Goal: Information Seeking & Learning: Learn about a topic

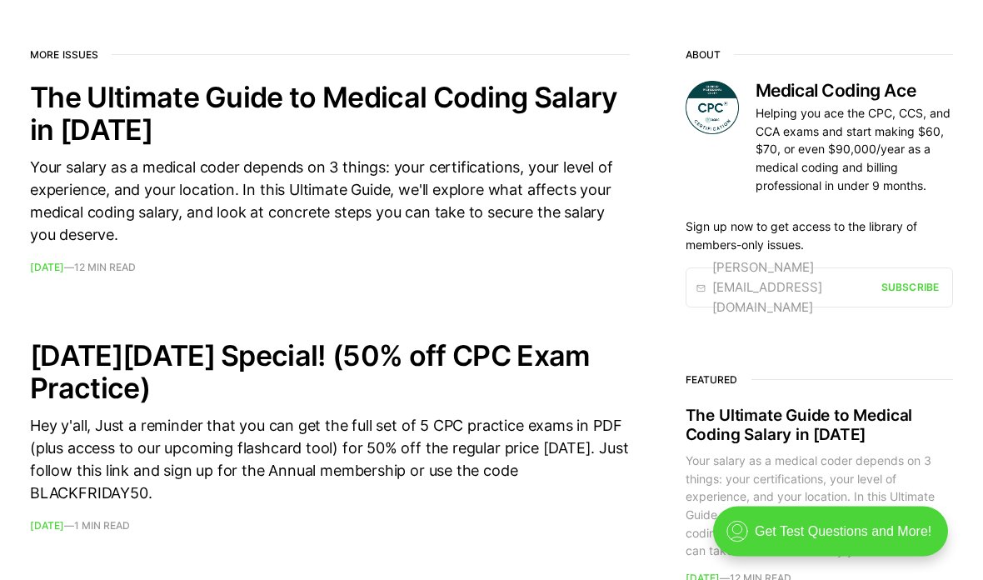
scroll to position [655, 0]
click at [493, 203] on div "Your salary as a medical coder depends on 3 things: your certifications, your l…" at bounding box center [330, 201] width 600 height 90
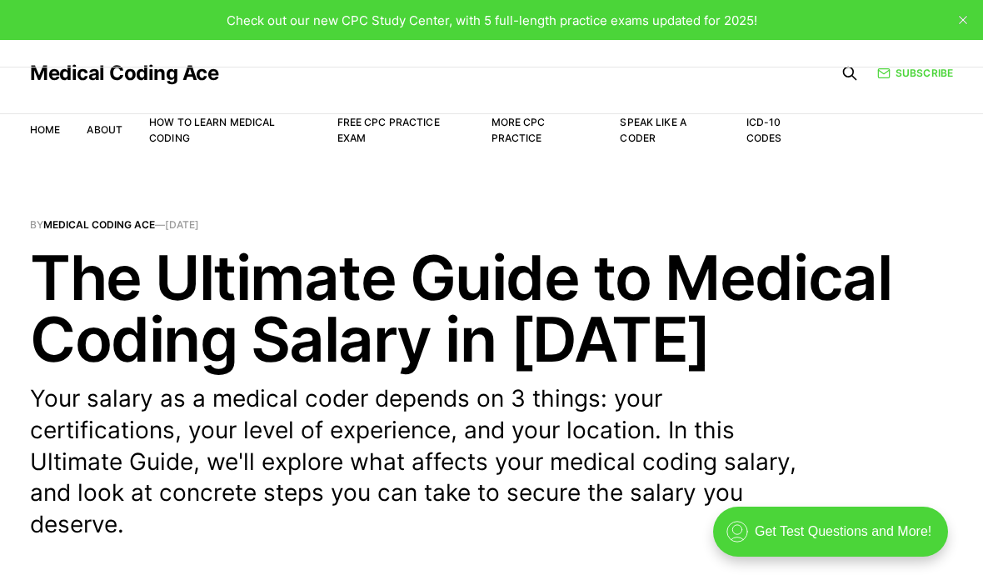
click at [386, 127] on link "Free CPC Practice Exam" at bounding box center [388, 130] width 102 height 28
click at [371, 126] on link "Free CPC Practice Exam" at bounding box center [388, 130] width 102 height 28
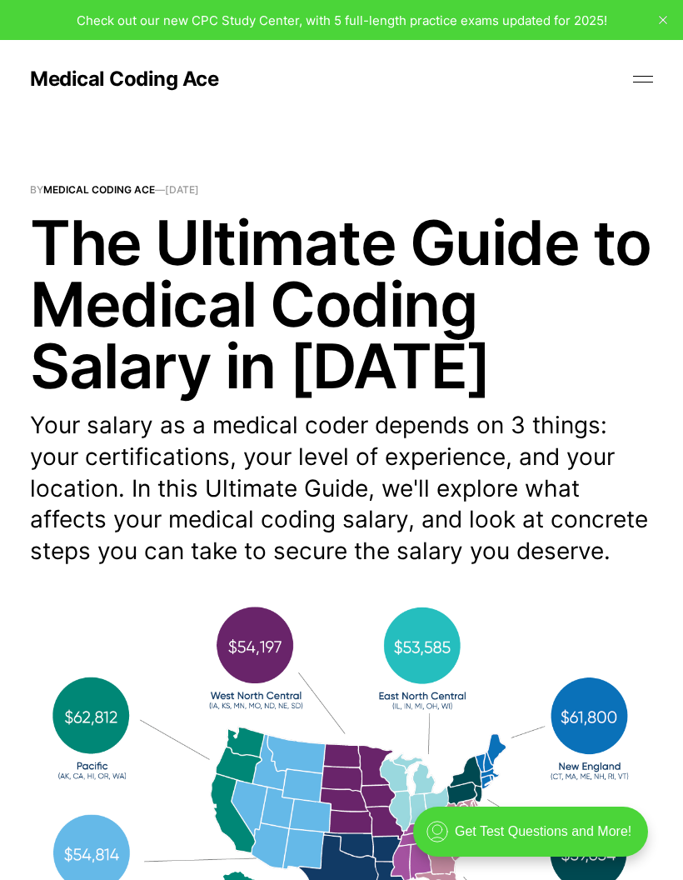
click at [639, 87] on button at bounding box center [643, 79] width 25 height 25
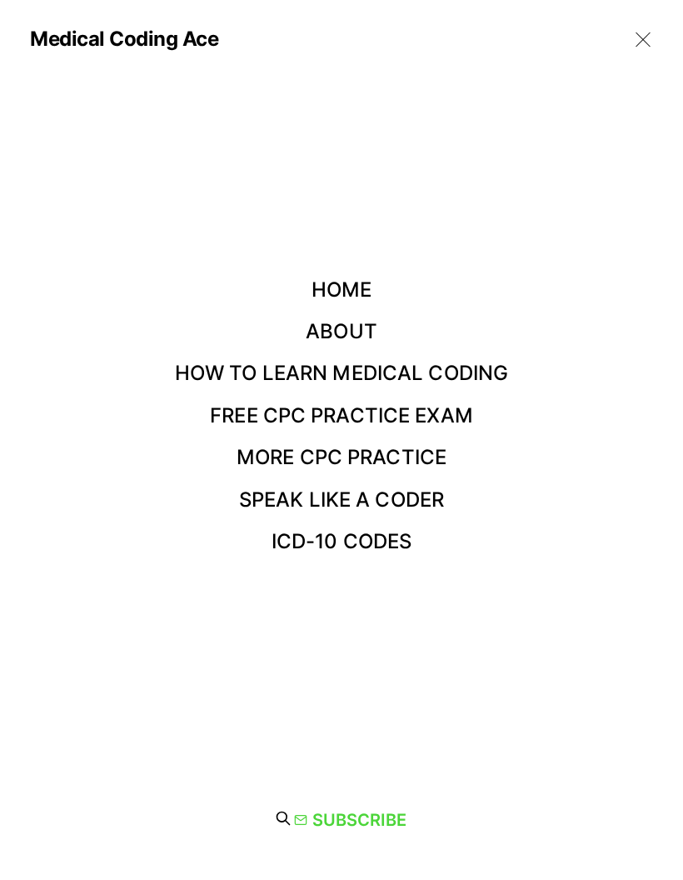
click at [450, 415] on link "Free CPC Practice Exam" at bounding box center [341, 415] width 263 height 24
click at [446, 454] on link "More CPC Practice" at bounding box center [342, 457] width 210 height 24
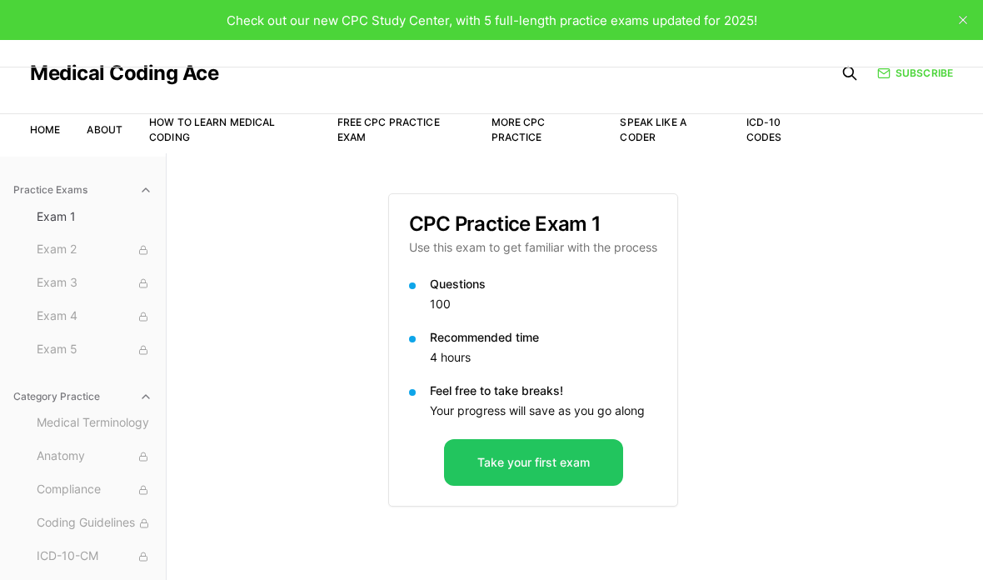
click at [520, 464] on button "Take your first exam" at bounding box center [533, 462] width 179 height 47
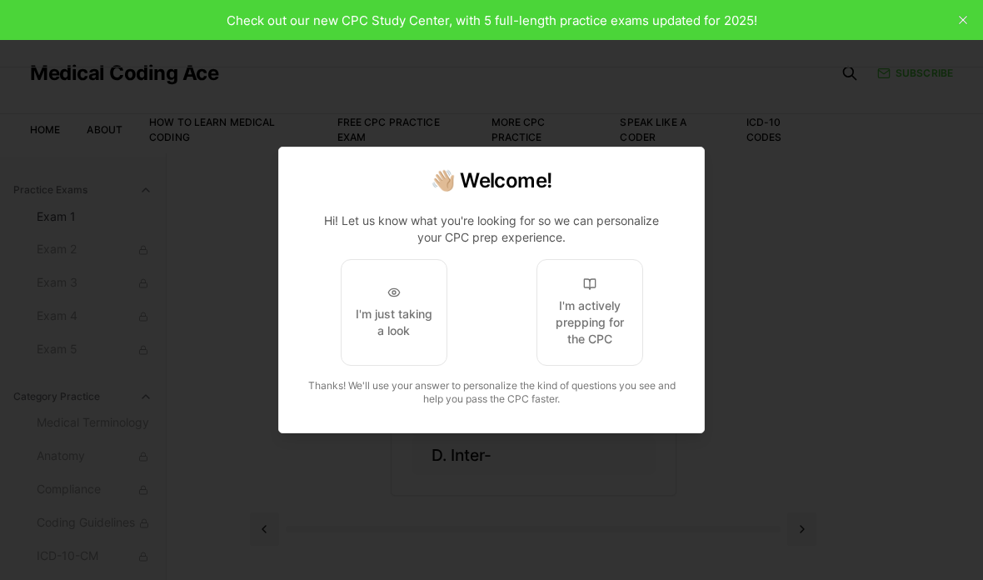
click at [589, 310] on div "I'm actively prepping for the CPC" at bounding box center [590, 322] width 78 height 50
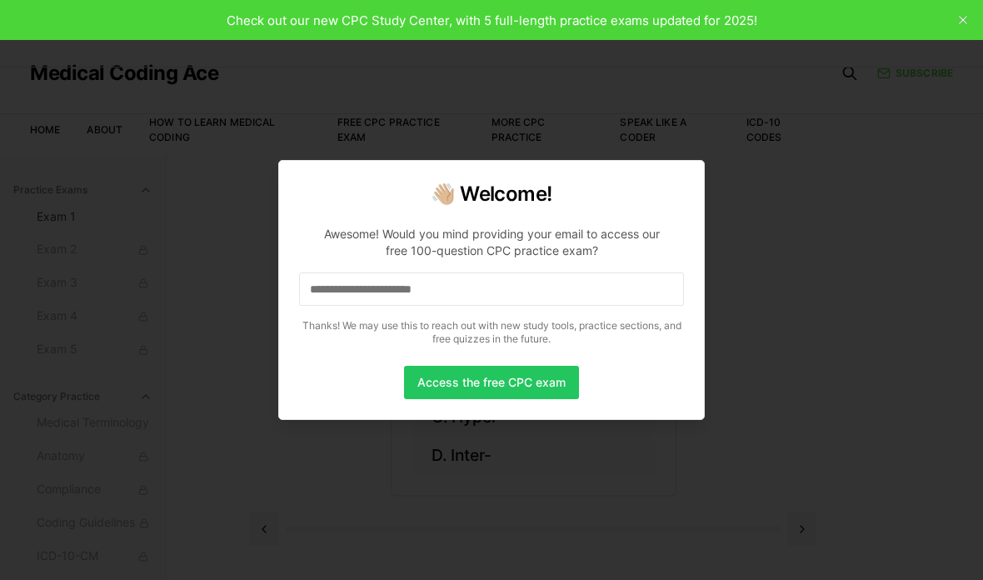
click at [440, 293] on input at bounding box center [491, 288] width 385 height 33
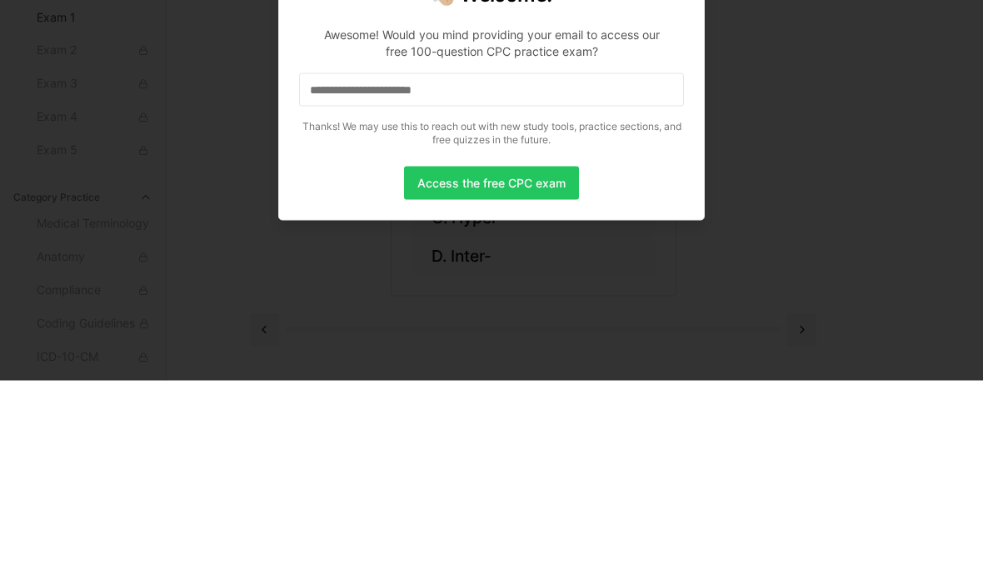
scroll to position [153, 0]
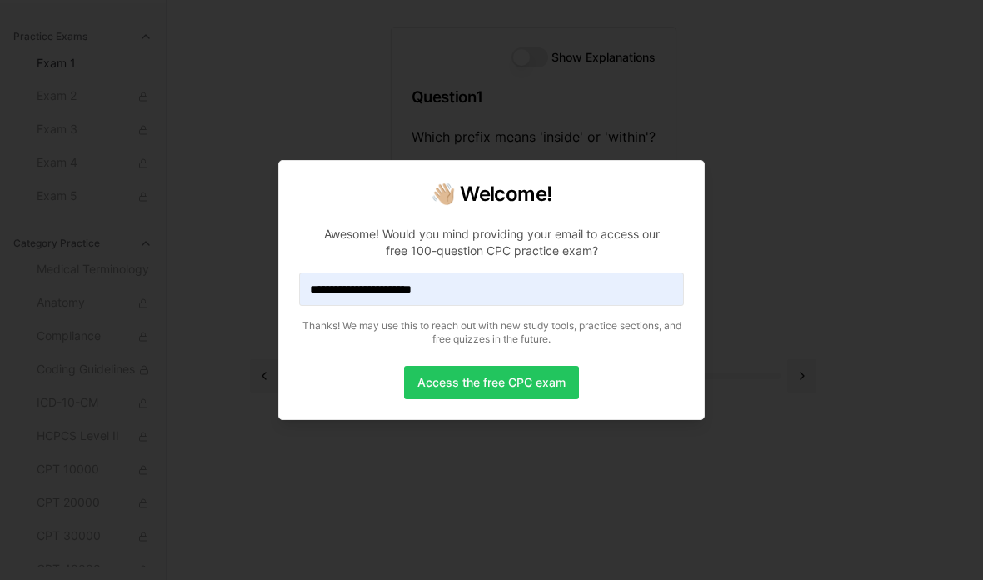
click at [514, 391] on button "Access the free CPC exam" at bounding box center [491, 382] width 175 height 33
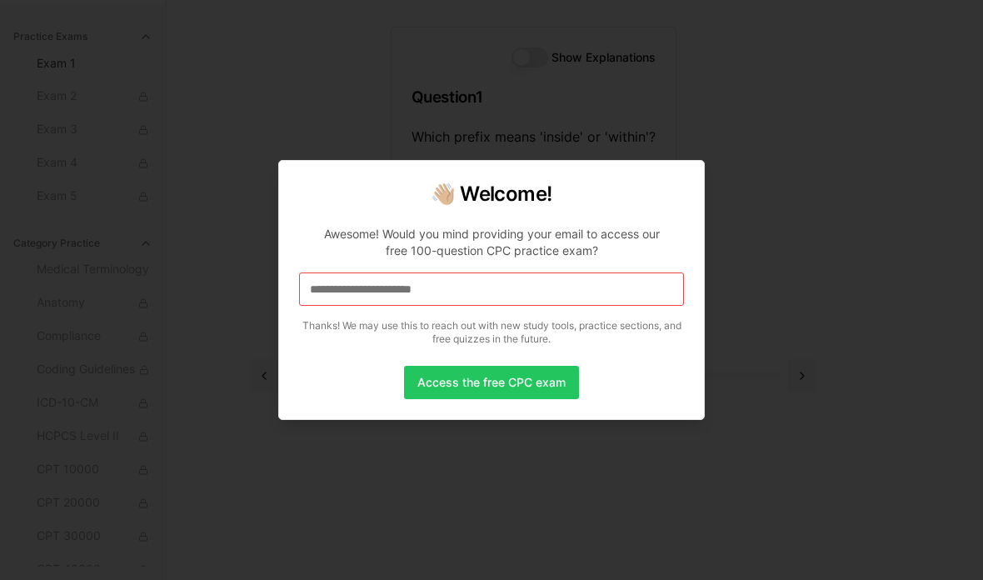
click at [514, 389] on button "Access the free CPC exam" at bounding box center [491, 382] width 175 height 33
click at [524, 367] on button "Access the free CPC exam" at bounding box center [491, 382] width 175 height 33
click at [535, 389] on button "Access the free CPC exam" at bounding box center [491, 382] width 175 height 33
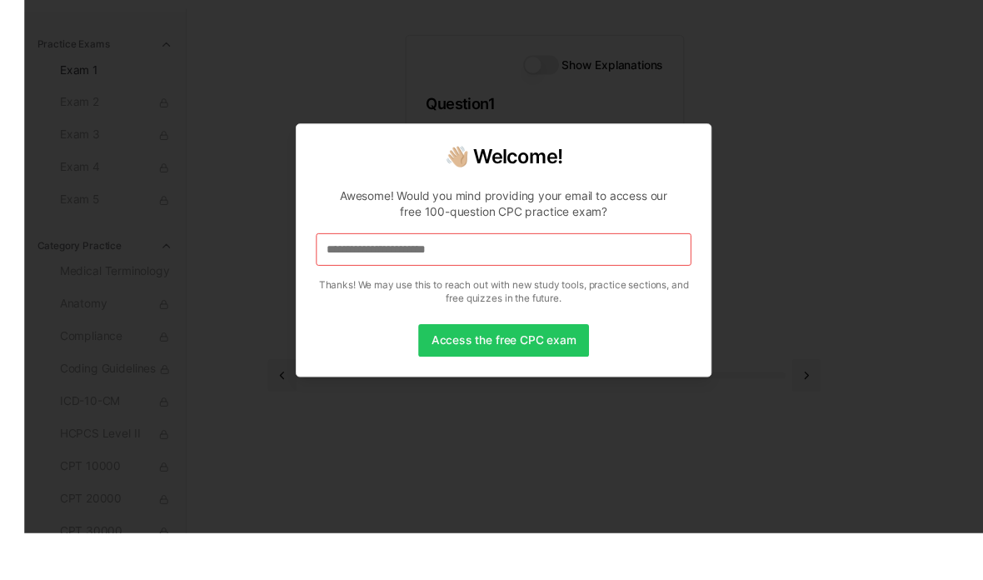
scroll to position [87, 0]
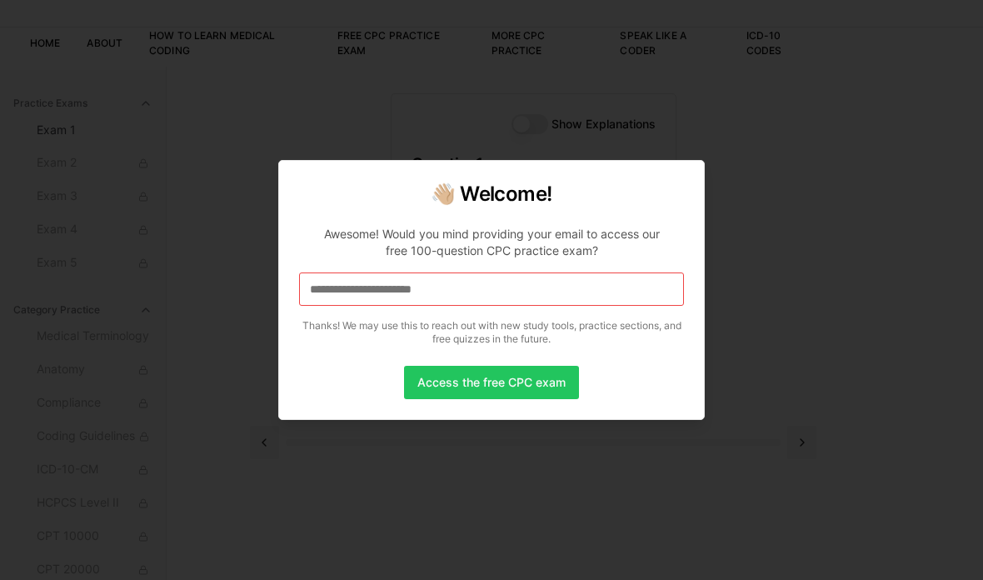
click at [493, 399] on button "Access the free CPC exam" at bounding box center [491, 382] width 175 height 33
click at [552, 399] on button "Access the free CPC exam" at bounding box center [491, 382] width 175 height 33
click at [577, 522] on div at bounding box center [491, 290] width 983 height 580
click at [608, 519] on div at bounding box center [491, 290] width 983 height 580
click at [520, 399] on button "Access the free CPC exam" at bounding box center [491, 382] width 175 height 33
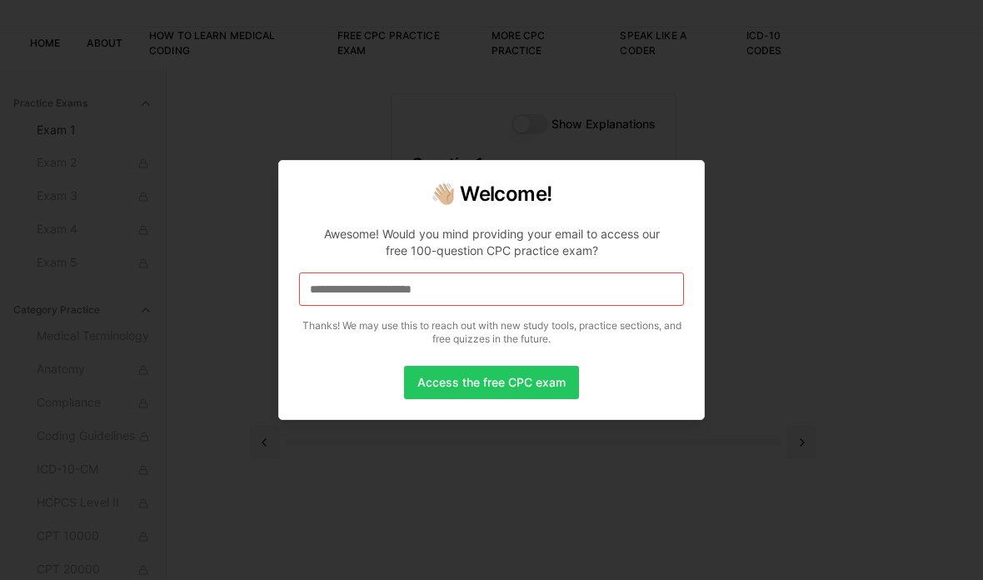
click at [516, 399] on button "Access the free CPC exam" at bounding box center [491, 382] width 175 height 33
click at [526, 399] on button "Access the free CPC exam" at bounding box center [491, 382] width 175 height 33
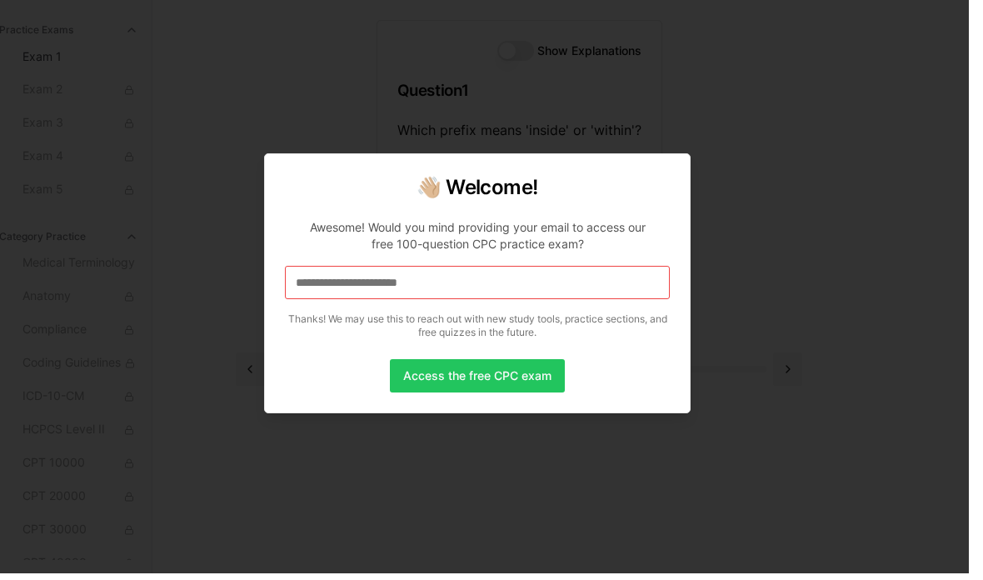
scroll to position [80, 0]
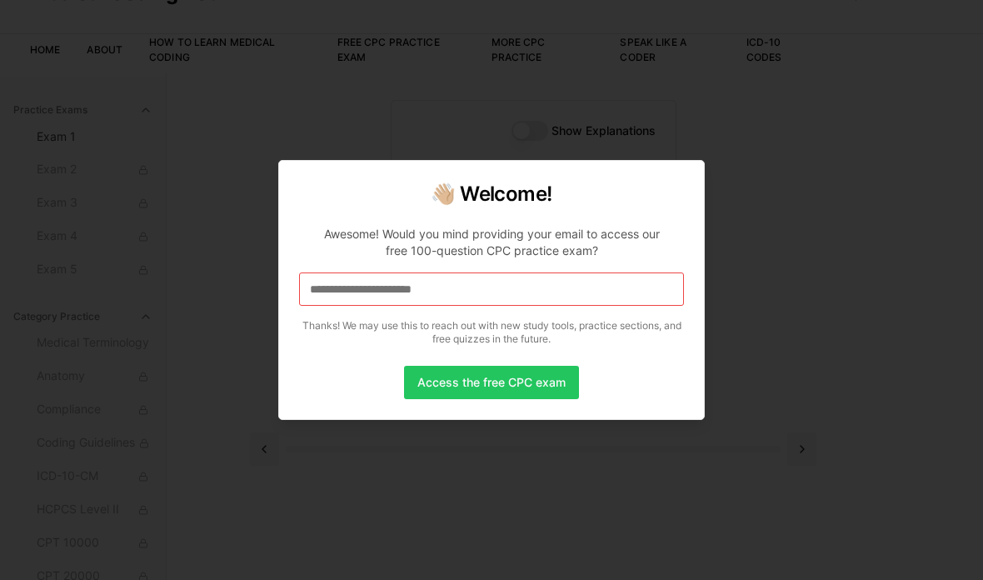
click at [822, 352] on div at bounding box center [491, 290] width 983 height 580
click at [790, 361] on div at bounding box center [491, 290] width 983 height 580
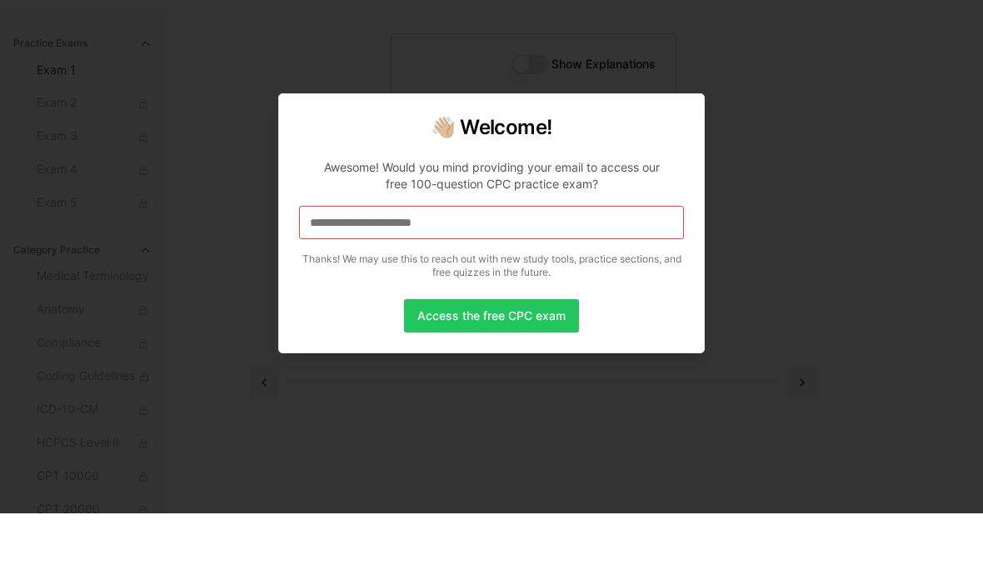
click at [739, 454] on div at bounding box center [491, 290] width 983 height 580
click at [754, 478] on div at bounding box center [491, 290] width 983 height 580
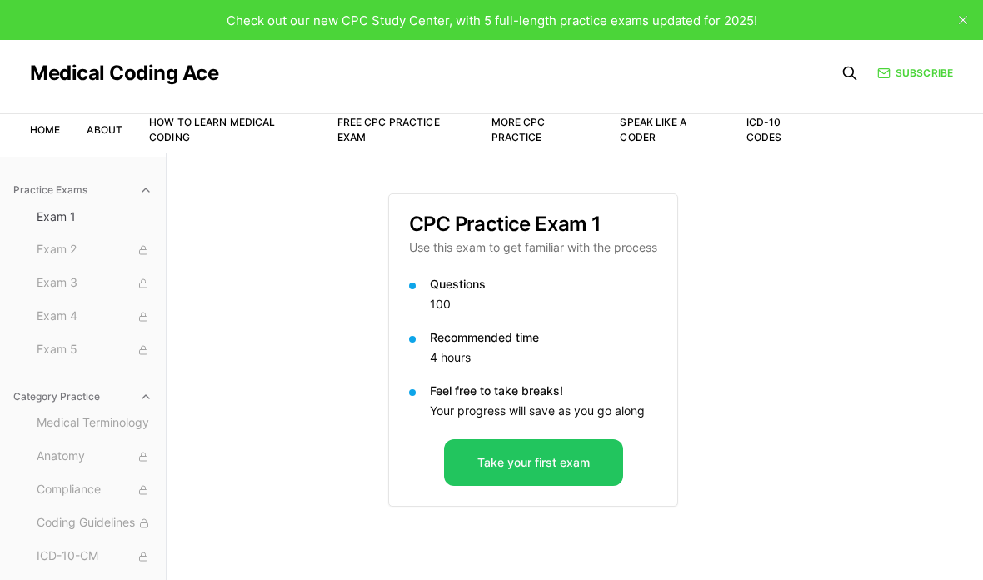
click at [547, 456] on button "Take your first exam" at bounding box center [533, 462] width 179 height 47
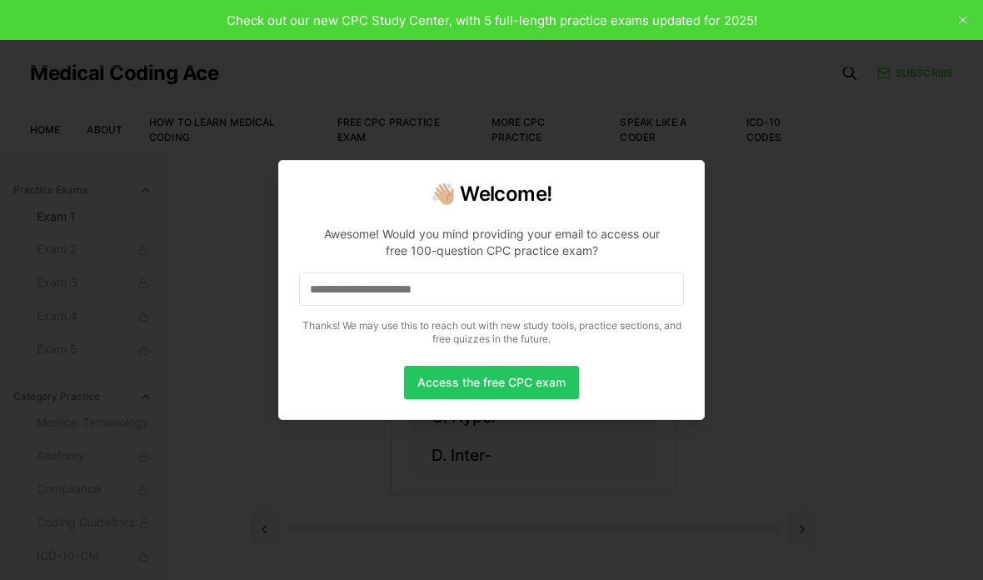
click at [534, 398] on button "Access the free CPC exam" at bounding box center [491, 382] width 175 height 33
click at [506, 300] on input at bounding box center [491, 288] width 385 height 33
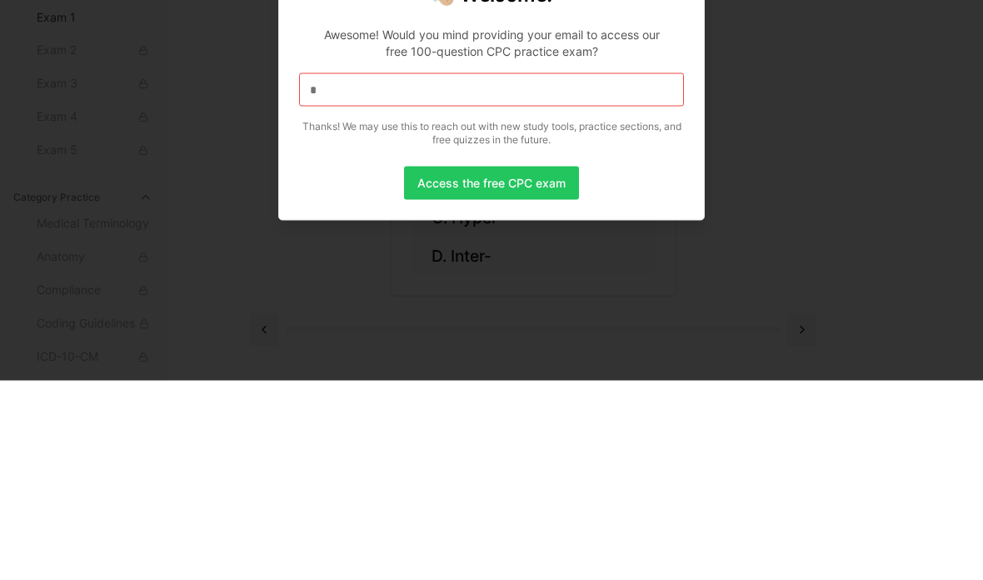
scroll to position [153, 0]
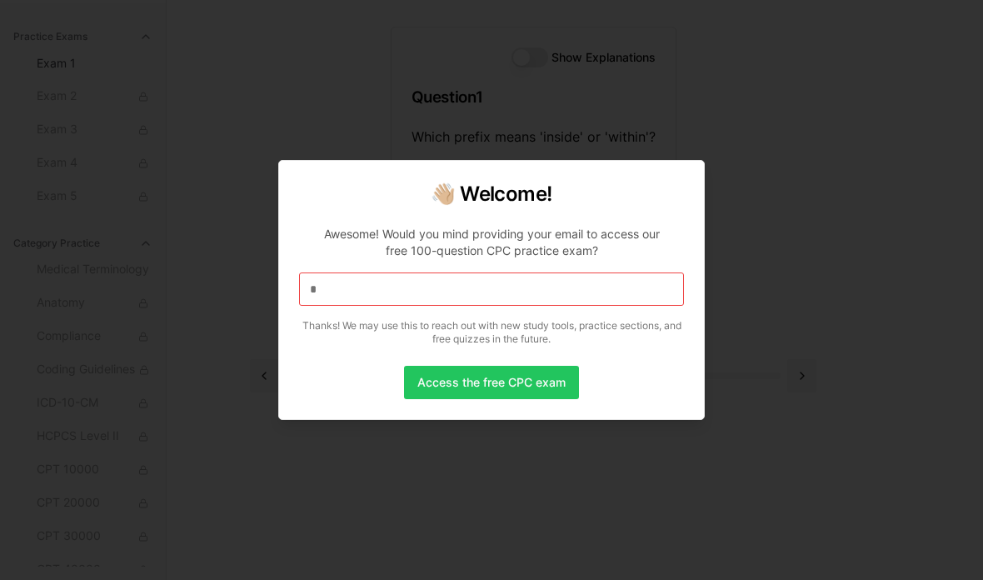
click at [453, 288] on input "*" at bounding box center [491, 288] width 385 height 33
click at [395, 297] on input "**" at bounding box center [491, 288] width 385 height 33
click at [408, 288] on input "***" at bounding box center [491, 288] width 385 height 33
click at [531, 295] on input "****" at bounding box center [491, 288] width 385 height 33
click at [566, 294] on input "*****" at bounding box center [491, 288] width 385 height 33
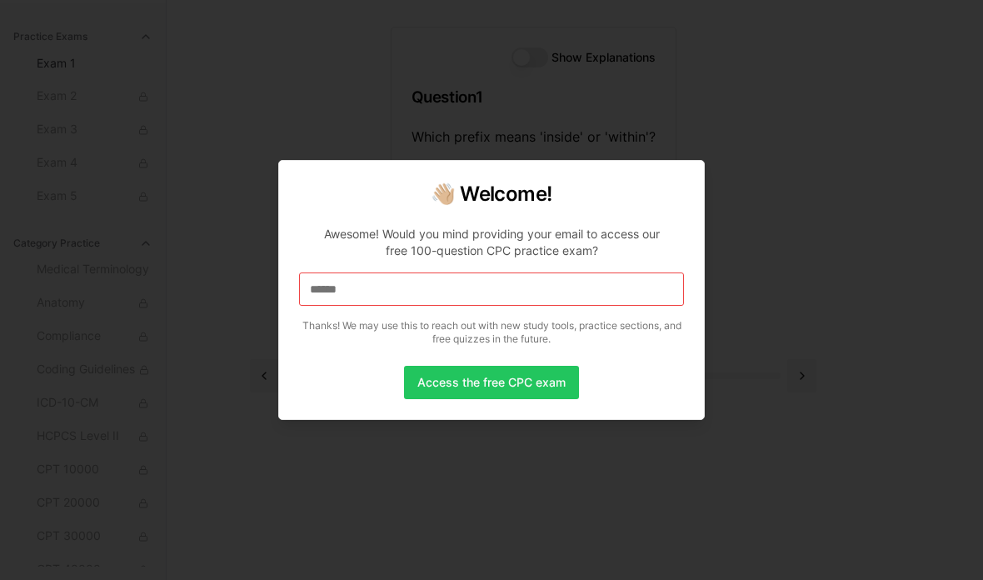
click at [591, 299] on input "******" at bounding box center [491, 288] width 385 height 33
click at [554, 303] on input "*******" at bounding box center [491, 288] width 385 height 33
click at [467, 289] on input "********" at bounding box center [491, 288] width 385 height 33
click at [676, 317] on p "Awesome! Would you mind providing your email to access our free 100-question CP…" at bounding box center [491, 282] width 385 height 140
click at [501, 278] on input "*********" at bounding box center [491, 288] width 385 height 33
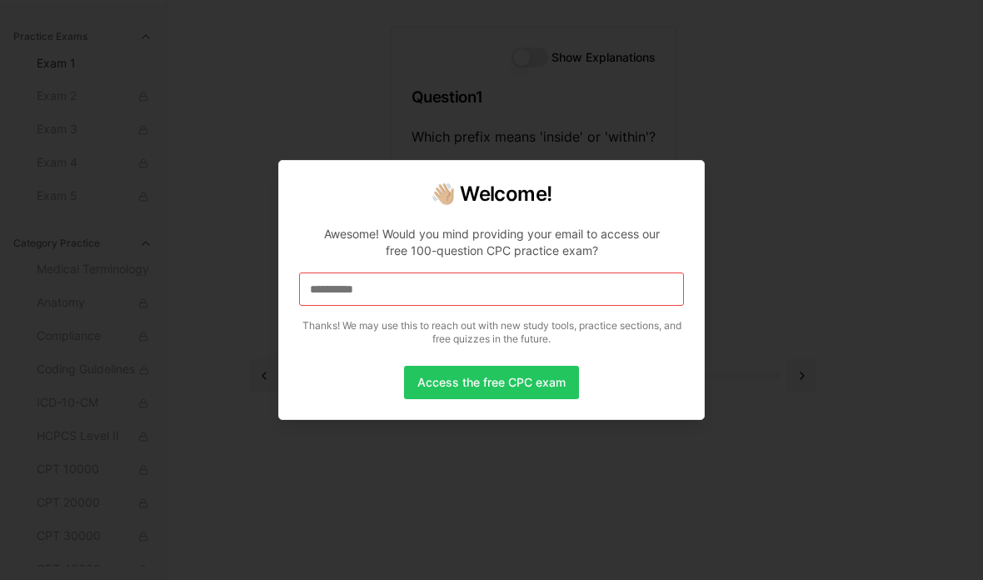
click at [530, 293] on input "**********" at bounding box center [491, 288] width 385 height 33
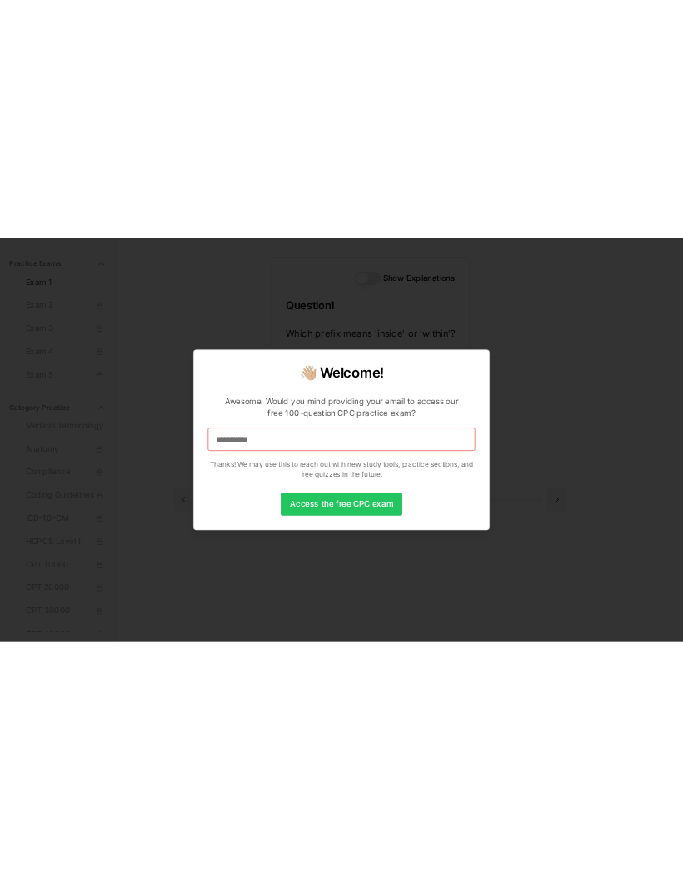
scroll to position [0, 0]
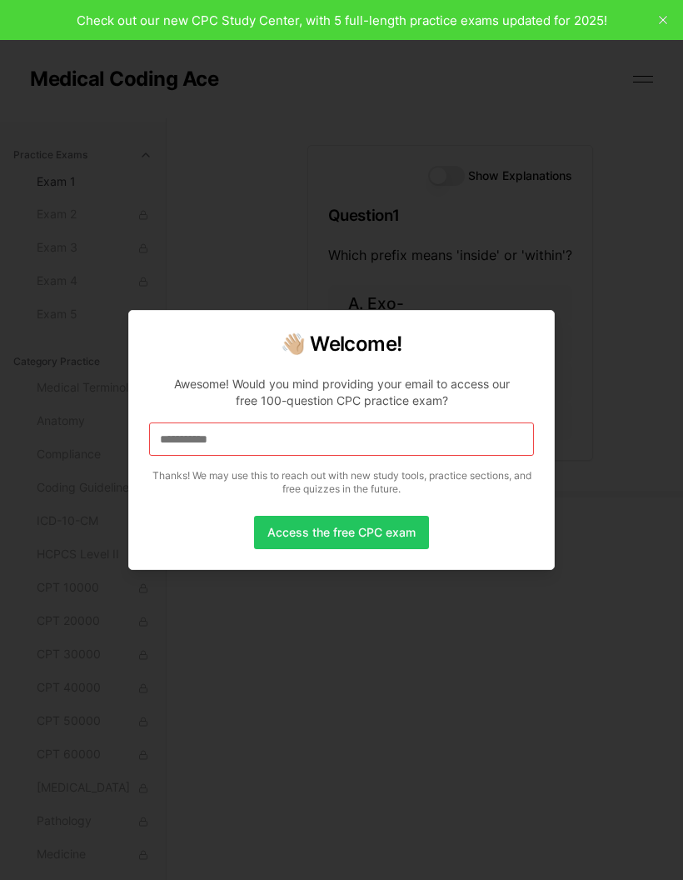
click at [284, 432] on input "**********" at bounding box center [341, 438] width 385 height 33
click at [649, 579] on div at bounding box center [341, 440] width 683 height 880
click at [648, 579] on div at bounding box center [341, 440] width 683 height 880
click at [416, 433] on input "**********" at bounding box center [341, 438] width 385 height 33
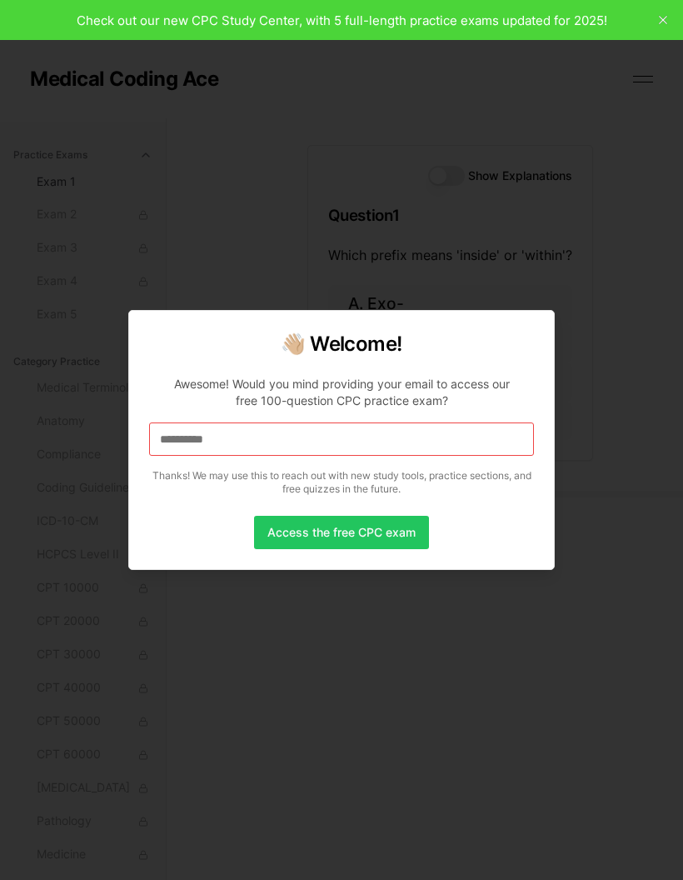
click at [161, 440] on input "**********" at bounding box center [341, 438] width 385 height 33
click at [299, 432] on input "**********" at bounding box center [341, 438] width 385 height 33
click at [650, 579] on div at bounding box center [341, 440] width 683 height 880
click at [651, 579] on div at bounding box center [341, 440] width 683 height 880
click at [456, 445] on input "**********" at bounding box center [341, 438] width 385 height 33
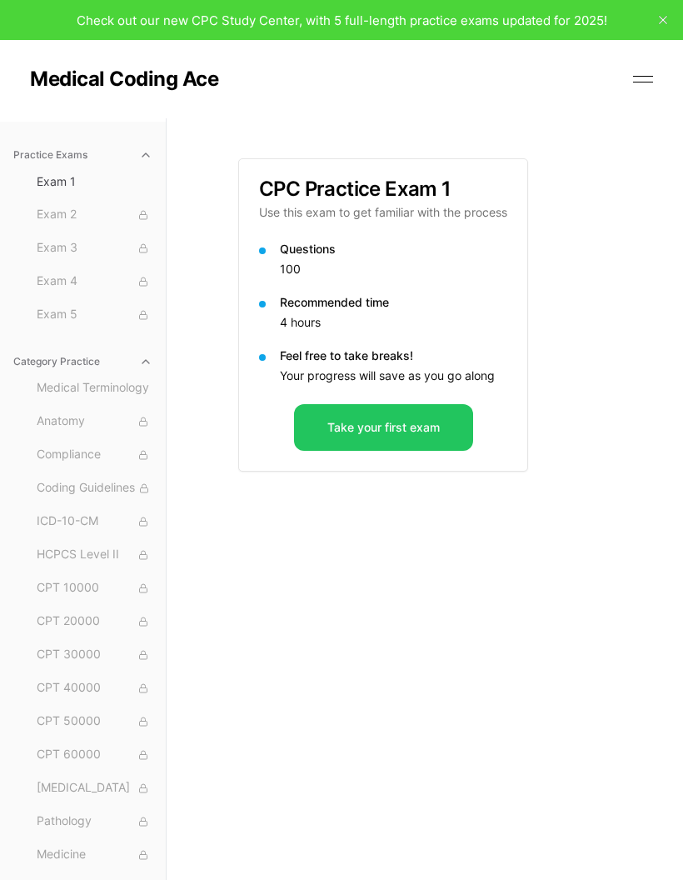
click at [637, 82] on button at bounding box center [643, 79] width 25 height 25
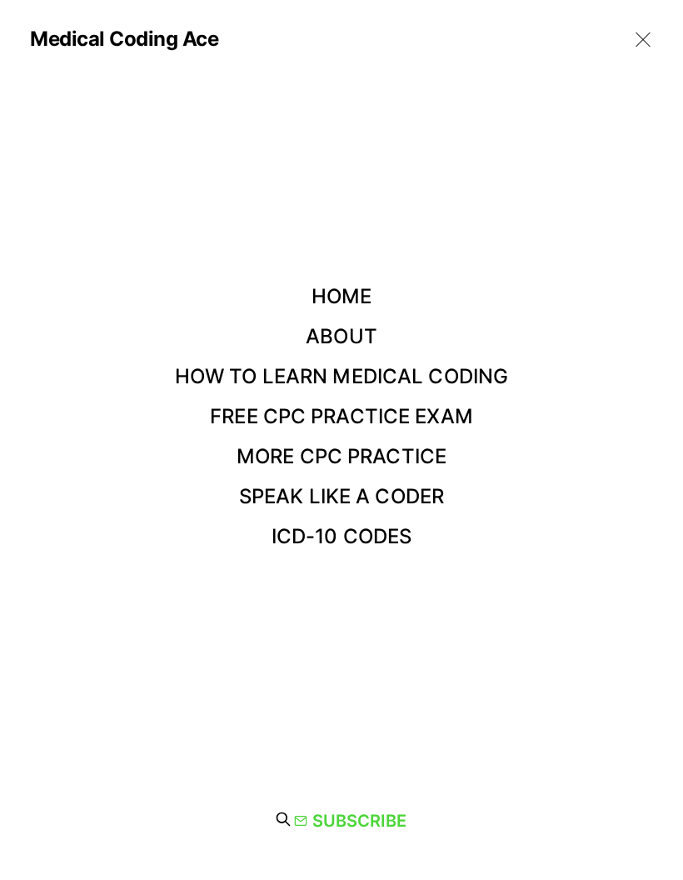
click at [634, 46] on button at bounding box center [643, 39] width 25 height 25
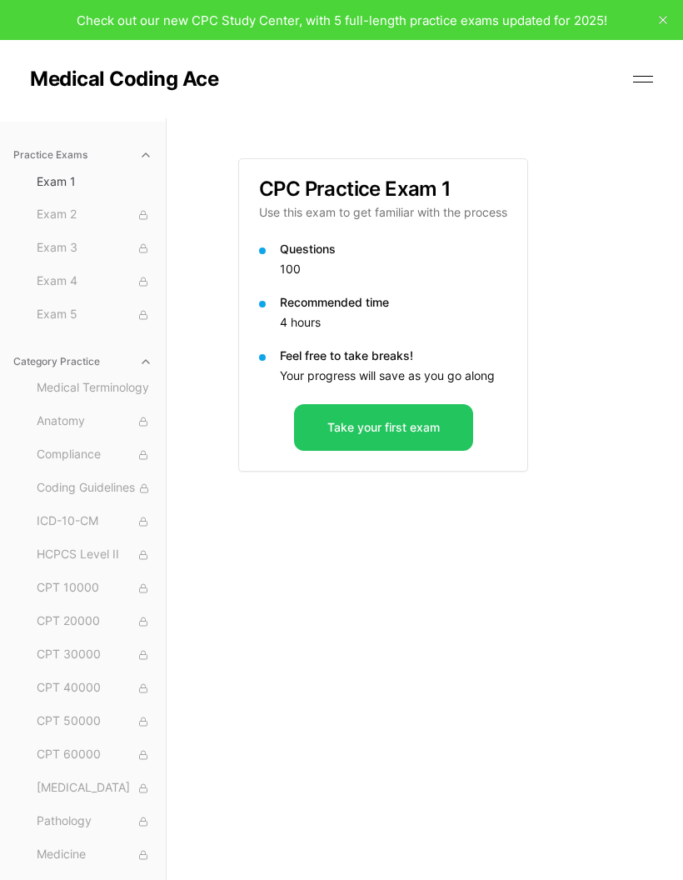
click at [377, 430] on button "Take your first exam" at bounding box center [383, 427] width 179 height 47
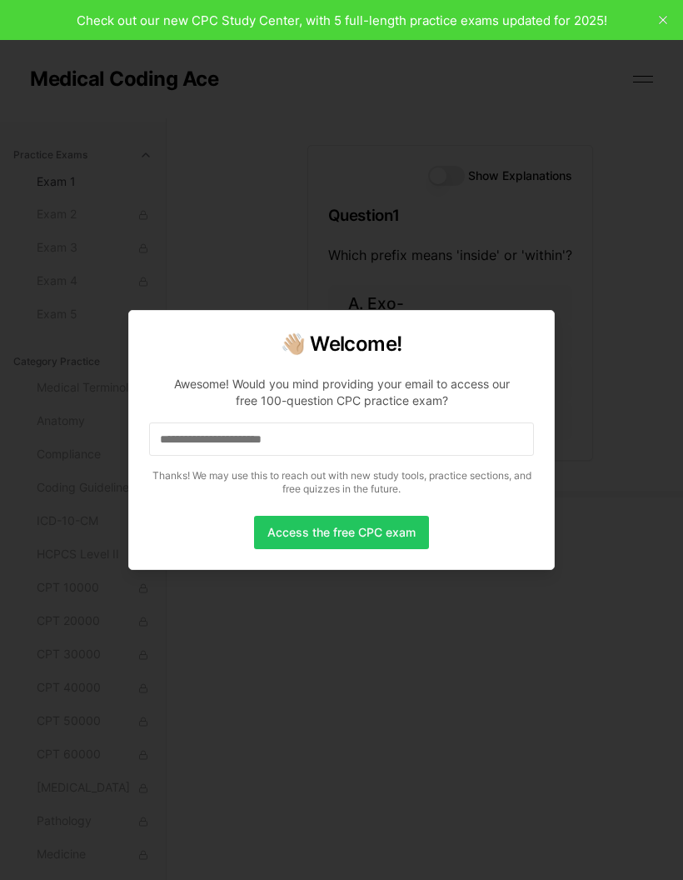
click at [272, 439] on input at bounding box center [341, 438] width 385 height 33
click at [321, 435] on input "*" at bounding box center [341, 438] width 385 height 33
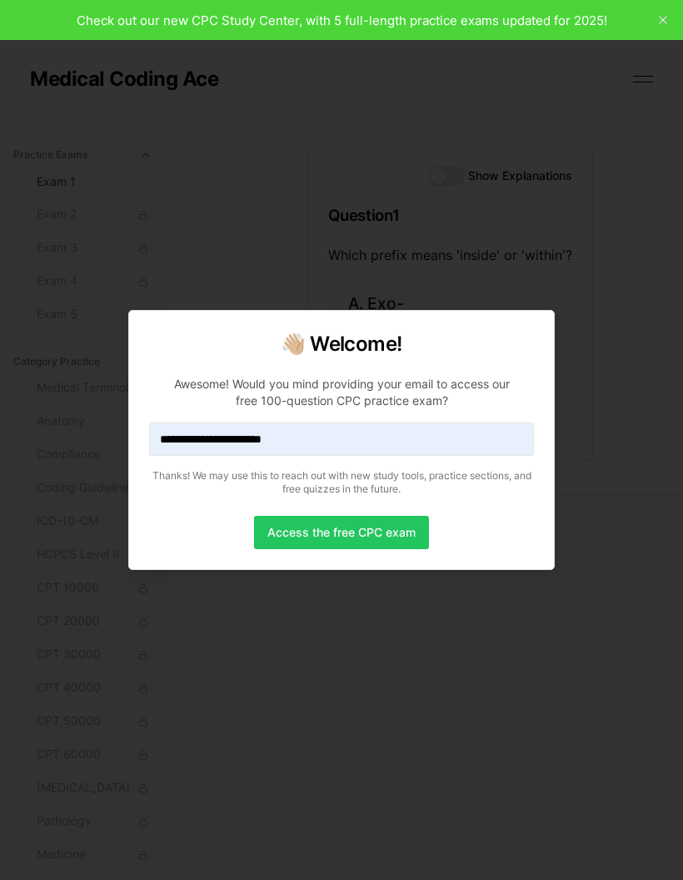
click at [357, 531] on button "Access the free CPC exam" at bounding box center [341, 532] width 175 height 33
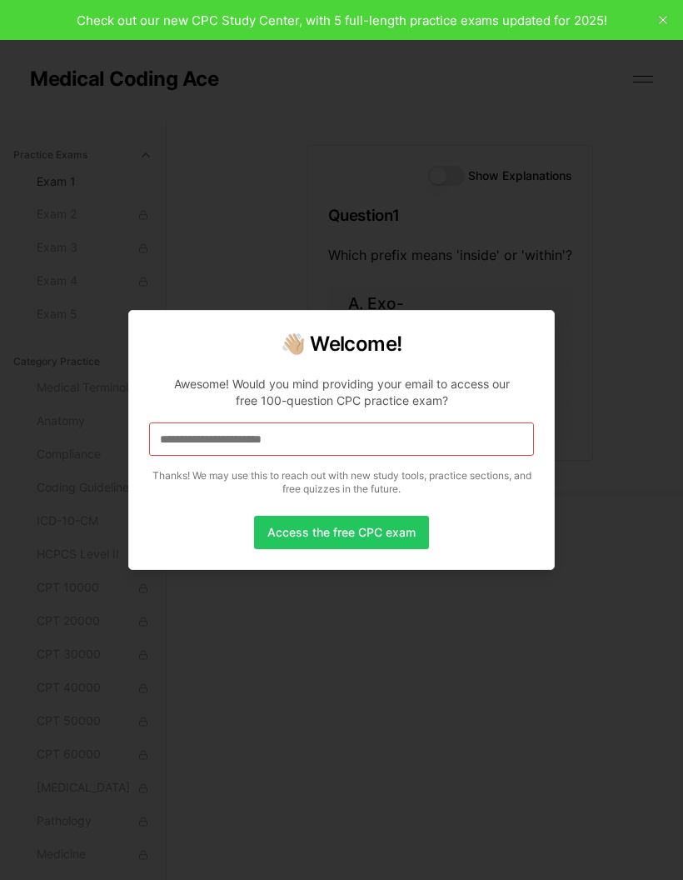
click at [364, 533] on button "Access the free CPC exam" at bounding box center [341, 532] width 175 height 33
click at [434, 652] on div at bounding box center [341, 440] width 683 height 880
click at [459, 690] on div at bounding box center [341, 440] width 683 height 880
click at [606, 207] on div at bounding box center [341, 440] width 683 height 880
click at [675, 20] on div at bounding box center [341, 440] width 683 height 880
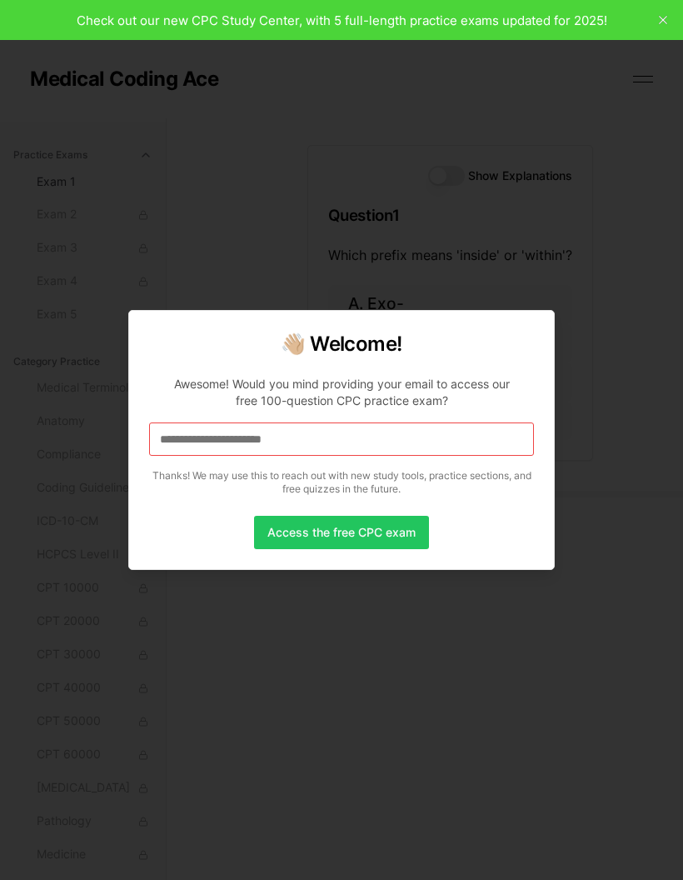
click at [663, 27] on div at bounding box center [341, 440] width 683 height 880
click at [640, 426] on div at bounding box center [341, 440] width 683 height 880
click at [586, 586] on div at bounding box center [341, 440] width 683 height 880
click at [396, 224] on div at bounding box center [341, 440] width 683 height 880
click at [547, 216] on div at bounding box center [341, 440] width 683 height 880
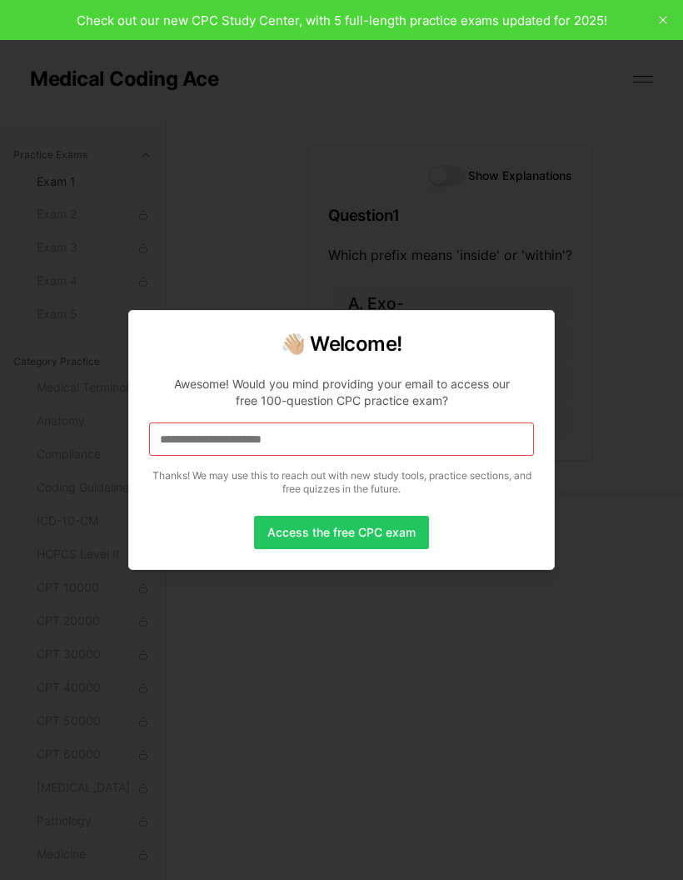
click at [615, 297] on div at bounding box center [341, 440] width 683 height 880
click at [611, 306] on div at bounding box center [341, 440] width 683 height 880
click at [614, 307] on div at bounding box center [341, 440] width 683 height 880
click at [617, 307] on div at bounding box center [341, 440] width 683 height 880
click at [607, 313] on div at bounding box center [341, 440] width 683 height 880
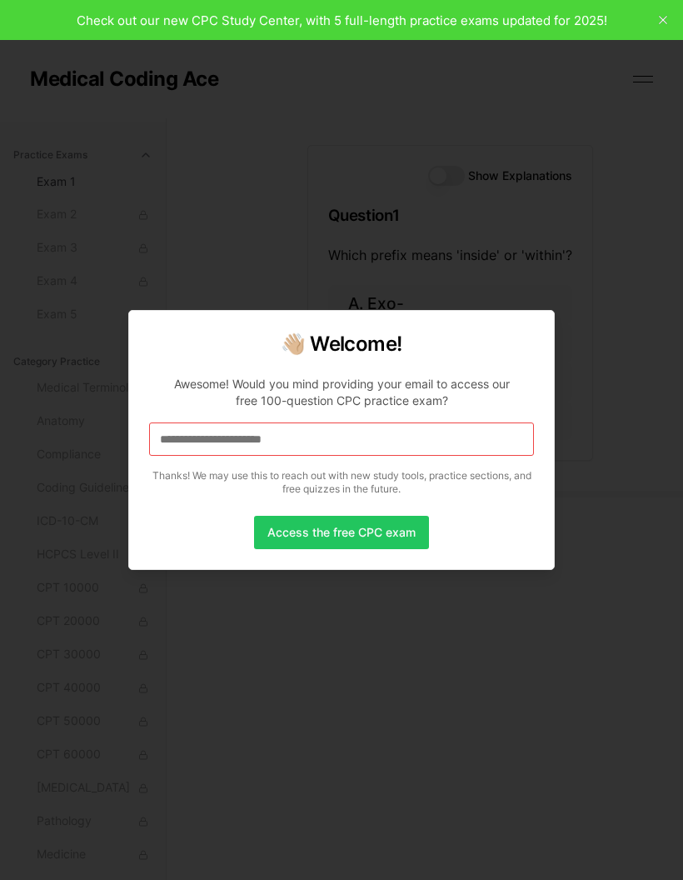
click at [616, 321] on div at bounding box center [341, 440] width 683 height 880
click at [506, 676] on div at bounding box center [341, 440] width 683 height 880
click at [508, 677] on div at bounding box center [341, 440] width 683 height 880
click at [89, 301] on div at bounding box center [341, 440] width 683 height 880
click at [91, 302] on div at bounding box center [341, 440] width 683 height 880
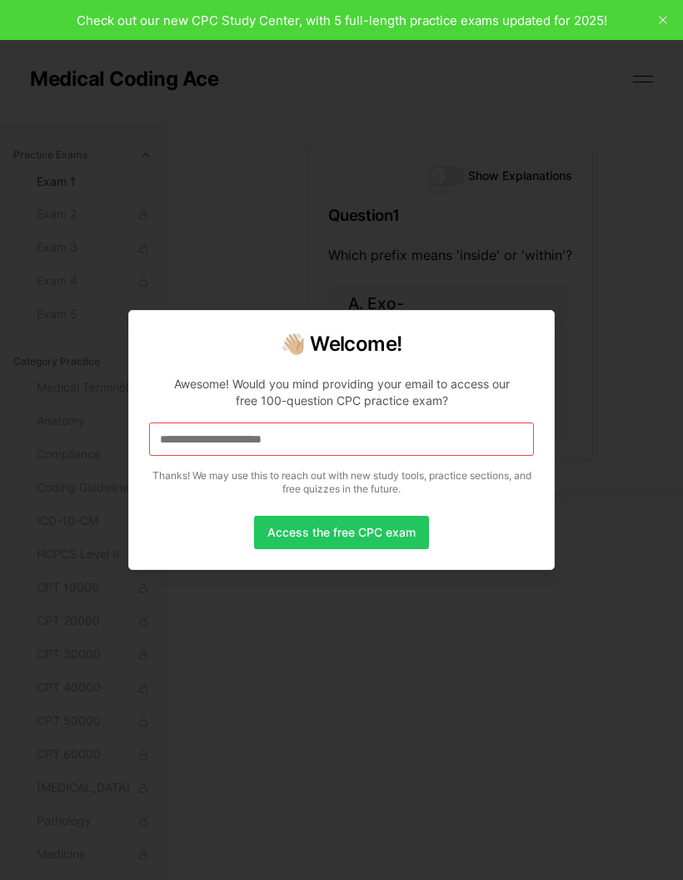
click at [91, 303] on div at bounding box center [341, 440] width 683 height 880
click at [89, 303] on div at bounding box center [341, 440] width 683 height 880
click at [367, 535] on button "Access the free CPC exam" at bounding box center [341, 532] width 175 height 33
click at [386, 531] on button "Access the free CPC exam" at bounding box center [341, 532] width 175 height 33
click at [384, 535] on button "Access the free CPC exam" at bounding box center [341, 532] width 175 height 33
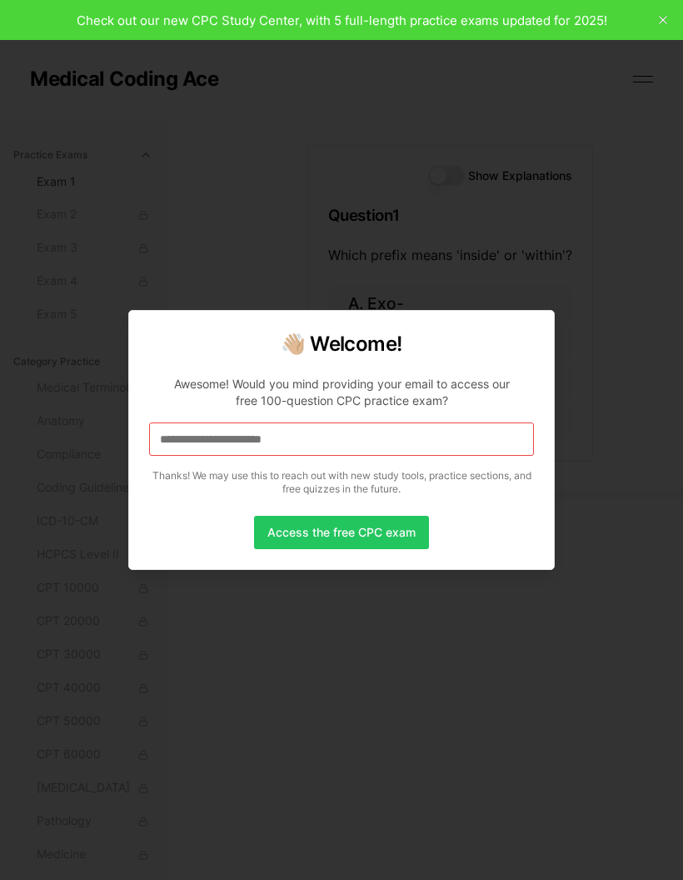
click at [403, 534] on button "Access the free CPC exam" at bounding box center [341, 532] width 175 height 33
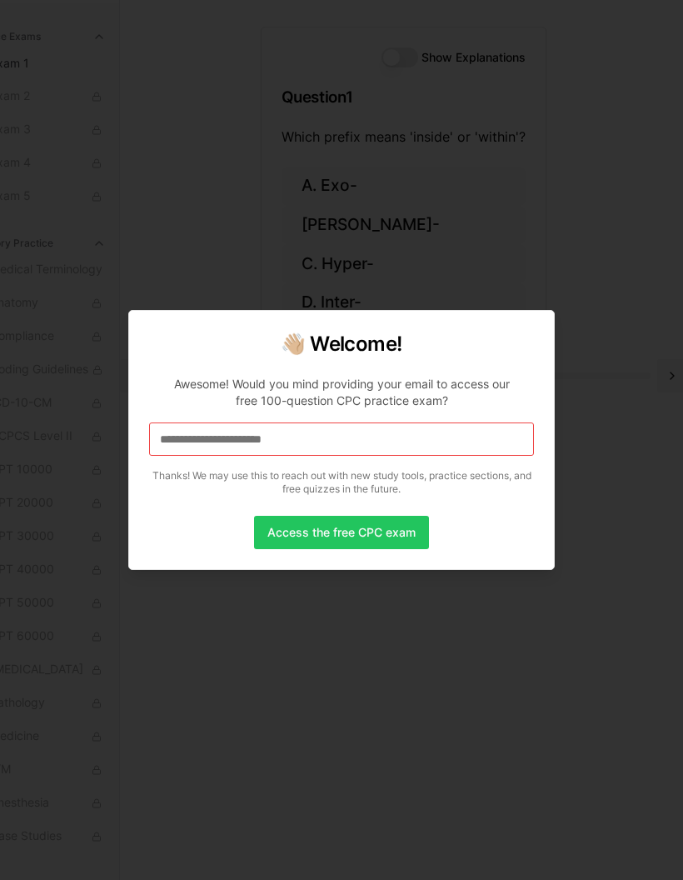
scroll to position [118, 46]
click at [424, 618] on div at bounding box center [341, 440] width 683 height 880
click at [668, 385] on div at bounding box center [341, 440] width 683 height 880
click at [638, 481] on div at bounding box center [341, 440] width 683 height 880
click at [621, 512] on div at bounding box center [341, 440] width 683 height 880
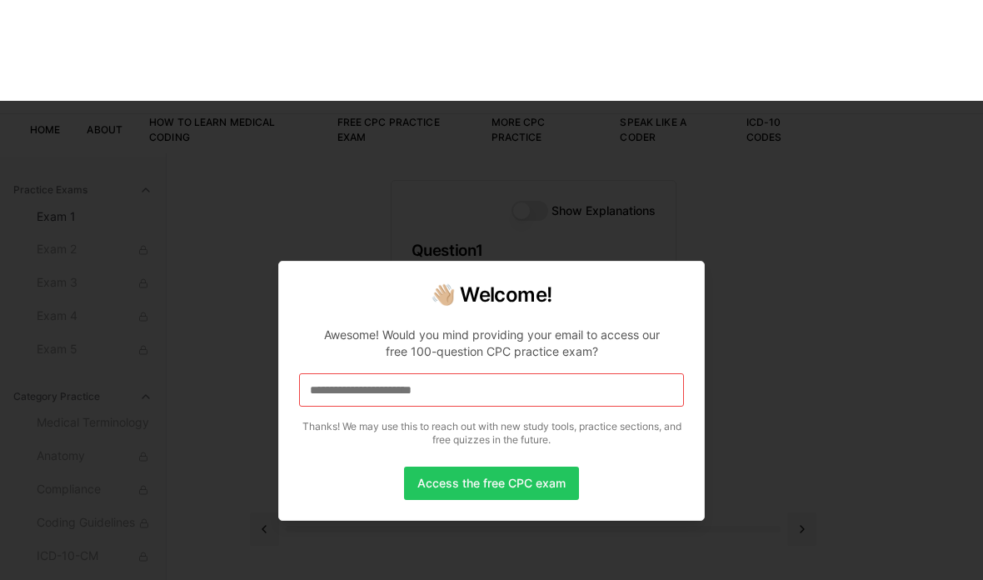
scroll to position [0, 0]
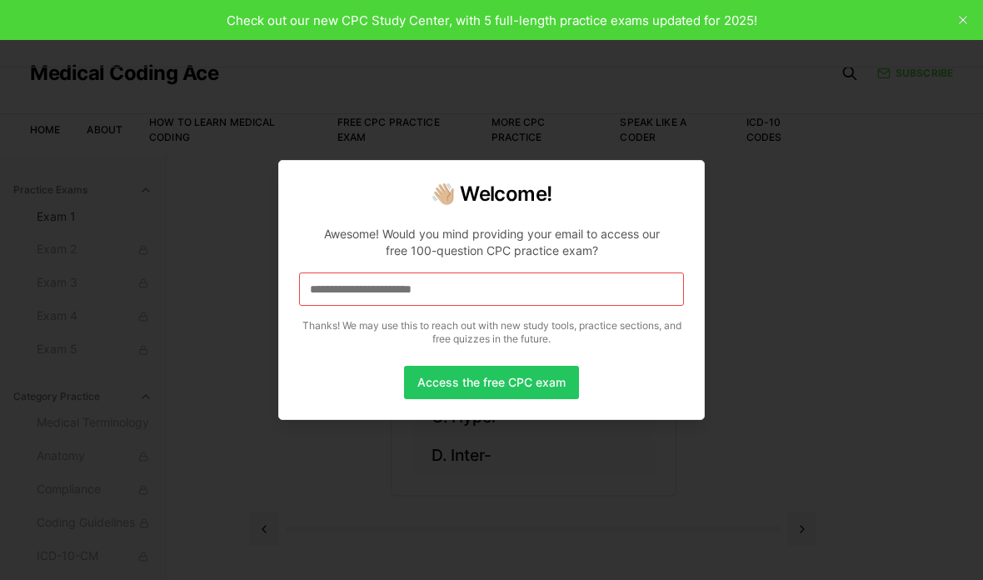
click at [682, 274] on div at bounding box center [491, 290] width 983 height 580
click at [682, 13] on div at bounding box center [491, 290] width 983 height 580
click at [682, 18] on div at bounding box center [491, 290] width 983 height 580
click at [682, 238] on div at bounding box center [491, 290] width 983 height 580
click at [651, 483] on div at bounding box center [491, 290] width 983 height 580
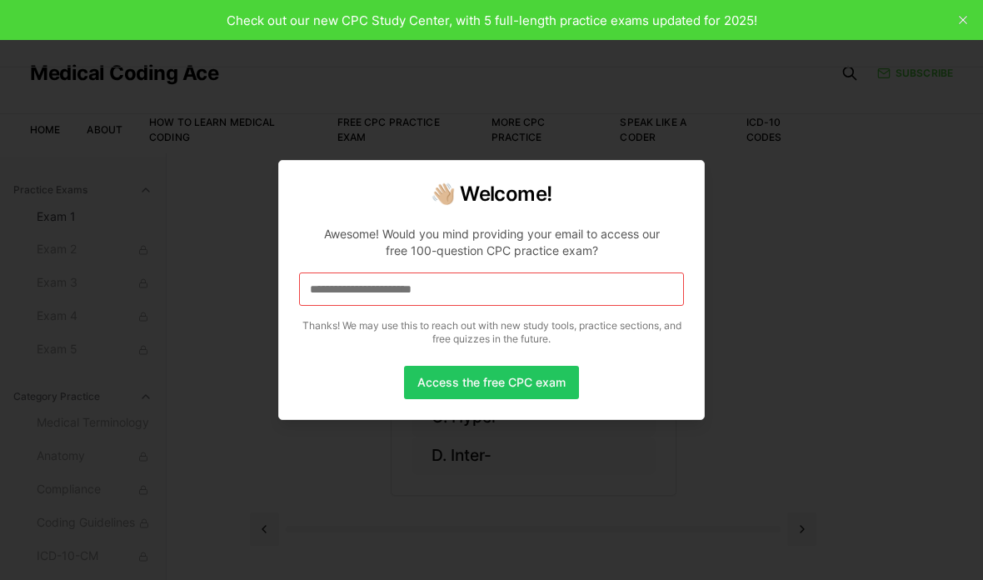
click at [682, 37] on div at bounding box center [491, 290] width 983 height 580
click at [682, 371] on div at bounding box center [491, 290] width 983 height 580
click at [682, 366] on div at bounding box center [491, 290] width 983 height 580
click at [682, 365] on div at bounding box center [491, 290] width 983 height 580
click at [682, 360] on div at bounding box center [491, 290] width 983 height 580
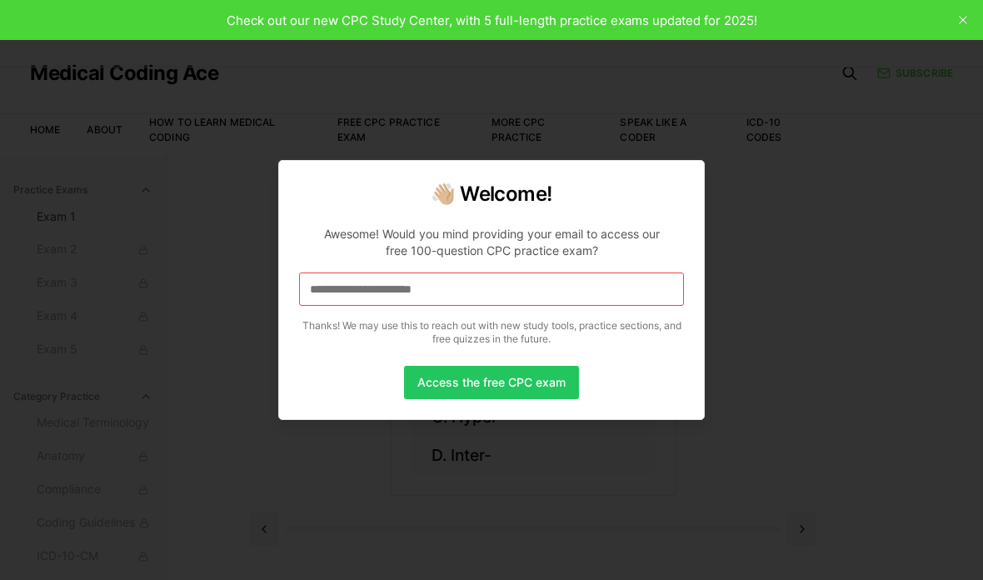
click at [558, 392] on button "Access the free CPC exam" at bounding box center [491, 382] width 175 height 33
click at [561, 390] on button "Access the free CPC exam" at bounding box center [491, 382] width 175 height 33
click at [486, 389] on button "Access the free CPC exam" at bounding box center [491, 382] width 175 height 33
click at [490, 381] on button "Access the free CPC exam" at bounding box center [491, 382] width 175 height 33
click at [489, 386] on button "Access the free CPC exam" at bounding box center [491, 382] width 175 height 33
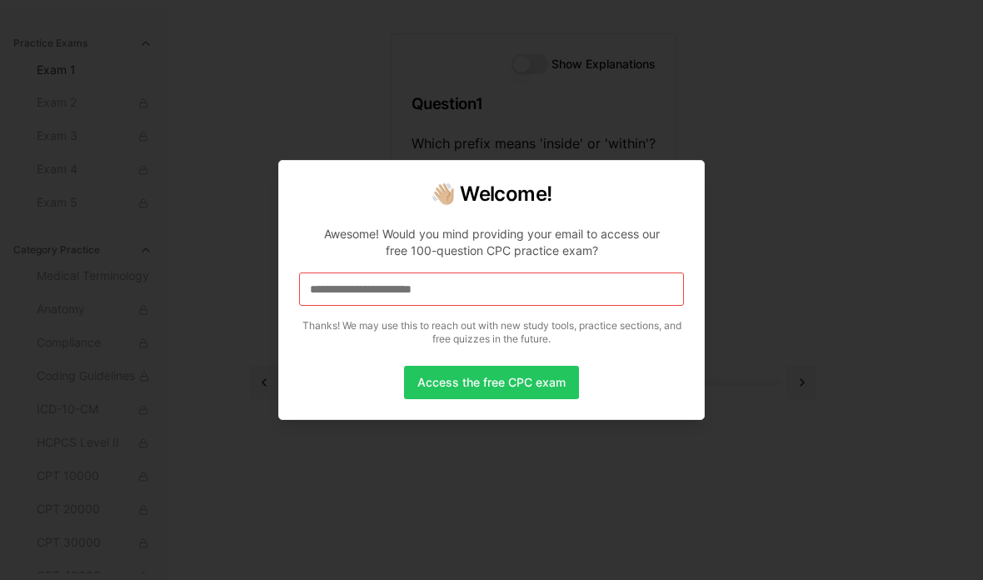
scroll to position [146, 0]
click at [551, 386] on button "Access the free CPC exam" at bounding box center [491, 382] width 175 height 33
click at [563, 383] on button "Access the free CPC exam" at bounding box center [491, 382] width 175 height 33
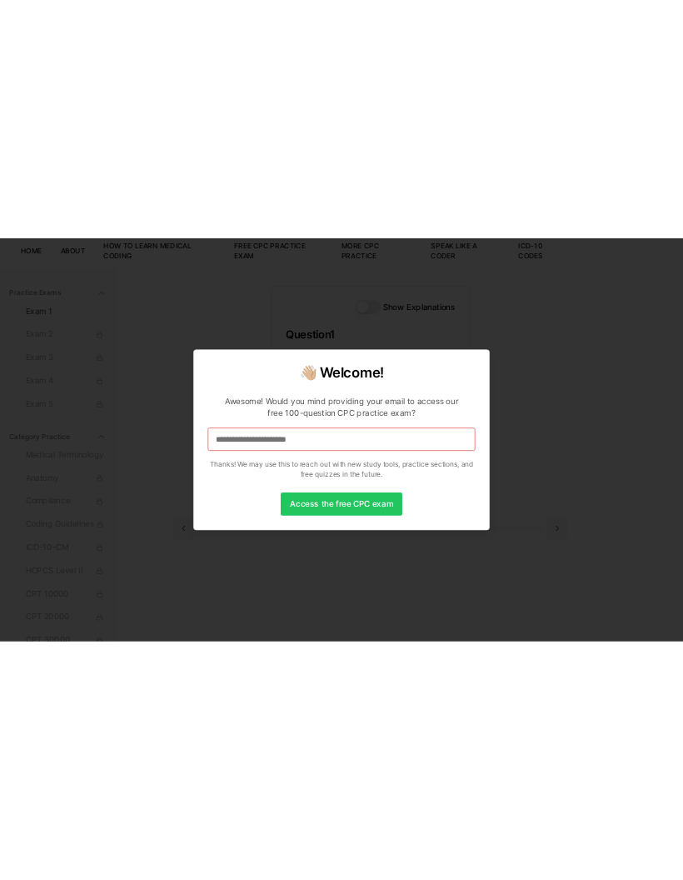
scroll to position [0, 0]
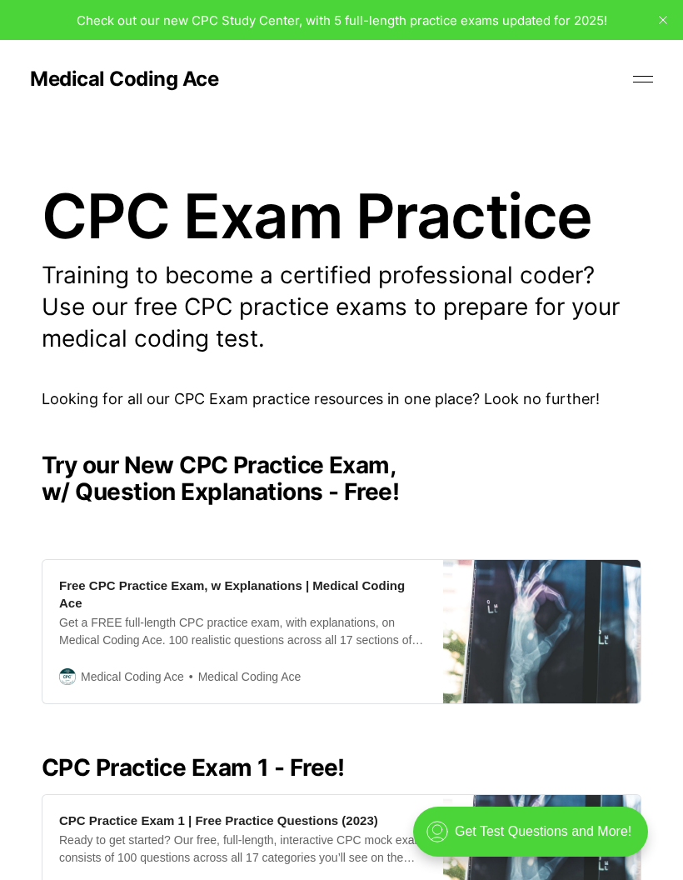
click at [481, 597] on img at bounding box center [541, 631] width 197 height 143
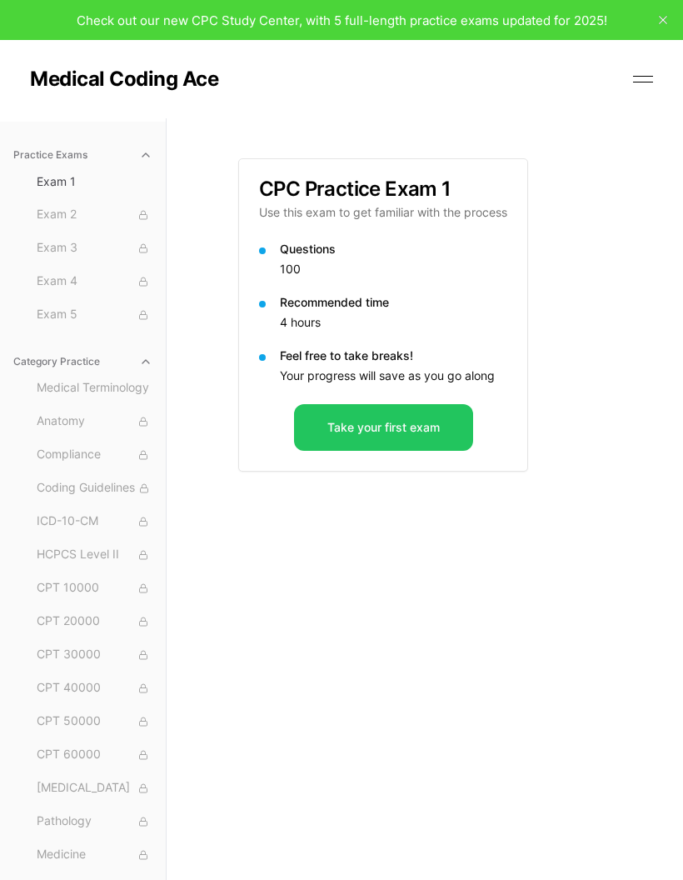
click at [636, 91] on button at bounding box center [643, 79] width 25 height 25
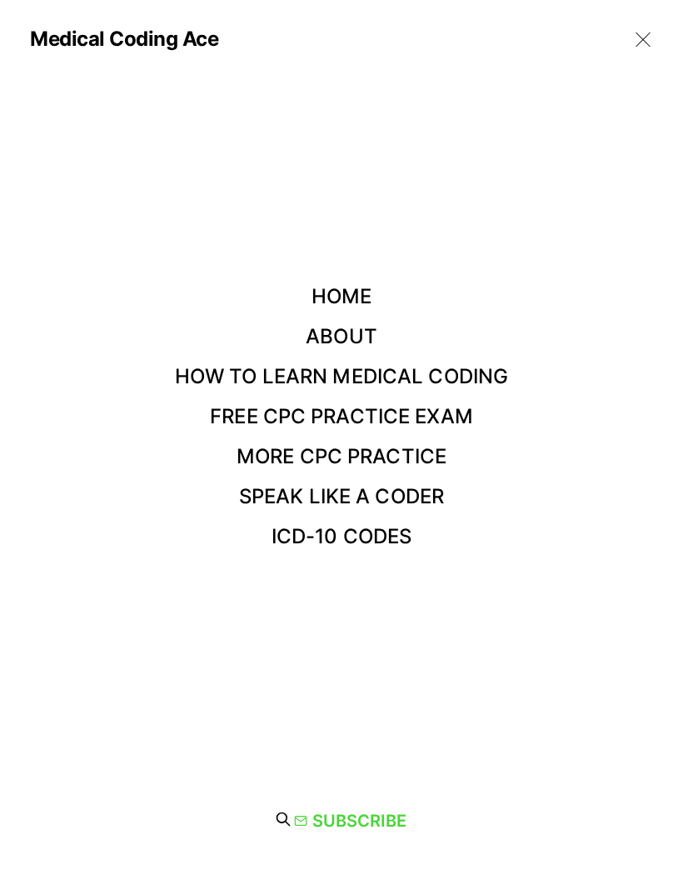
click at [444, 495] on link "Speak Like a Coder" at bounding box center [341, 496] width 205 height 24
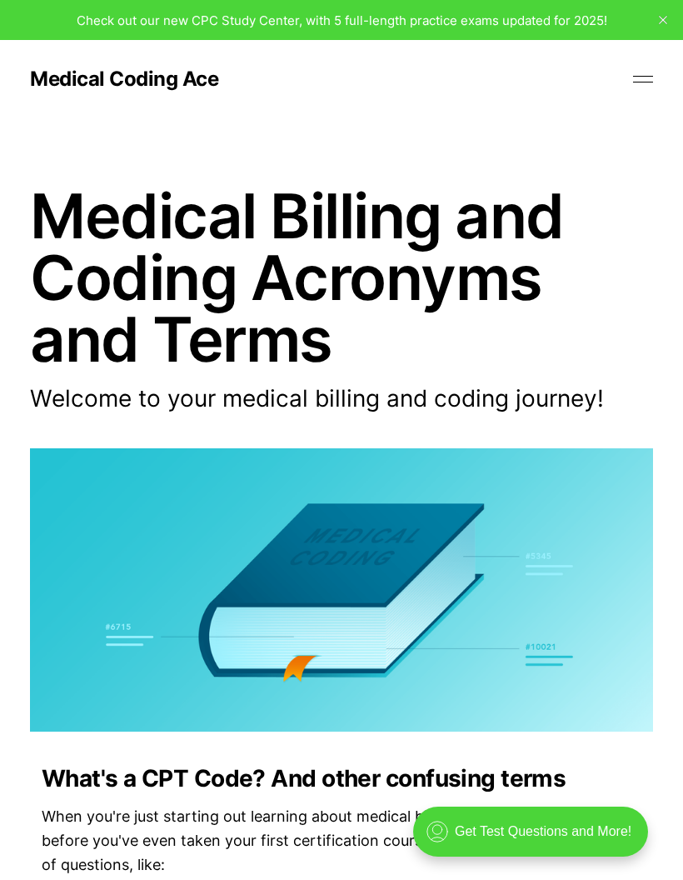
click at [640, 83] on button at bounding box center [643, 79] width 25 height 25
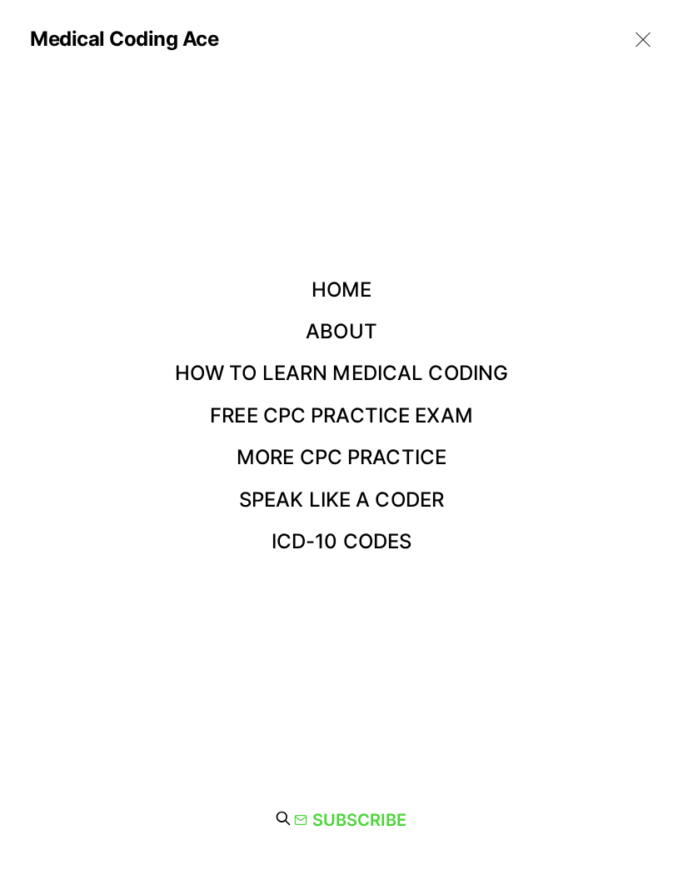
click at [446, 413] on link "Free CPC Practice Exam" at bounding box center [341, 415] width 263 height 24
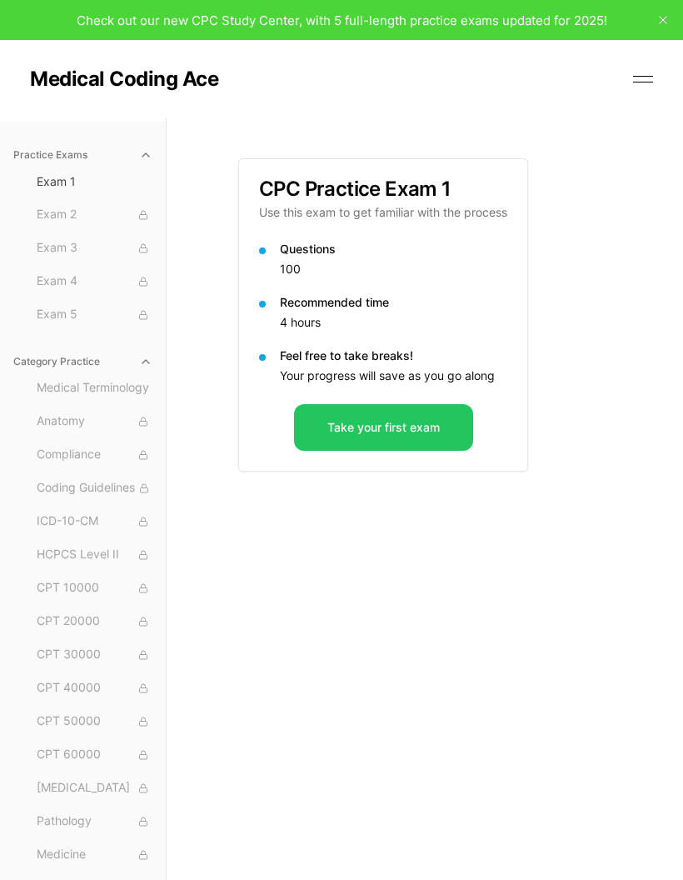
click at [620, 352] on div "Practice Exams Exam 1 Exam 2 Exam 3 Exam 4 Exam 5 Category Practice Medical Ter…" at bounding box center [341, 558] width 683 height 880
click at [634, 342] on div "Practice Exams Exam 1 Exam 2 Exam 3 Exam 4 Exam 5 Category Practice Medical Ter…" at bounding box center [341, 558] width 683 height 880
click at [446, 425] on button "Take your first exam" at bounding box center [383, 427] width 179 height 47
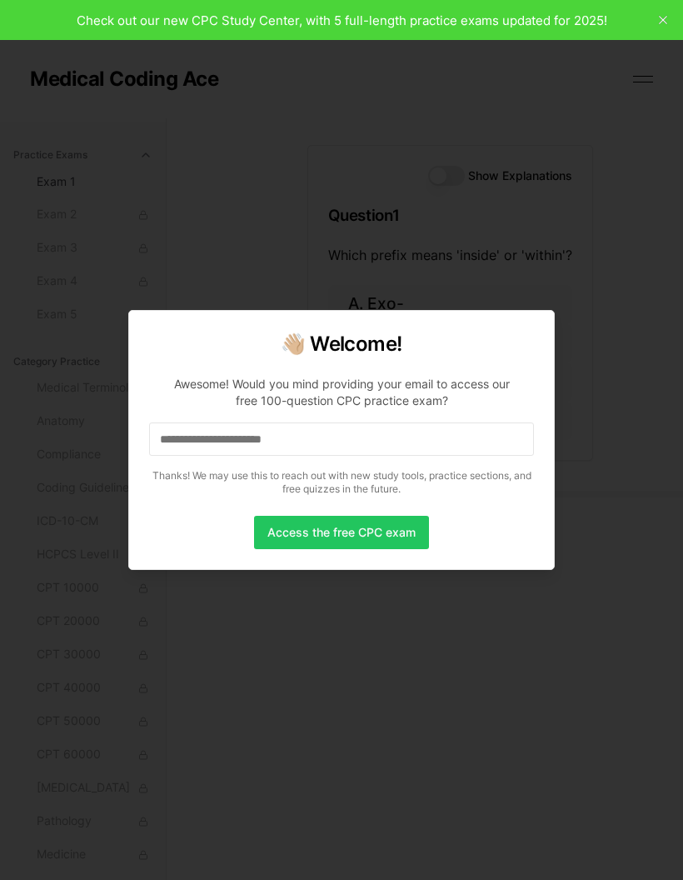
click at [595, 366] on div at bounding box center [341, 440] width 683 height 880
click at [385, 535] on button "Access the free CPC exam" at bounding box center [341, 532] width 175 height 33
click at [390, 438] on input at bounding box center [341, 438] width 385 height 33
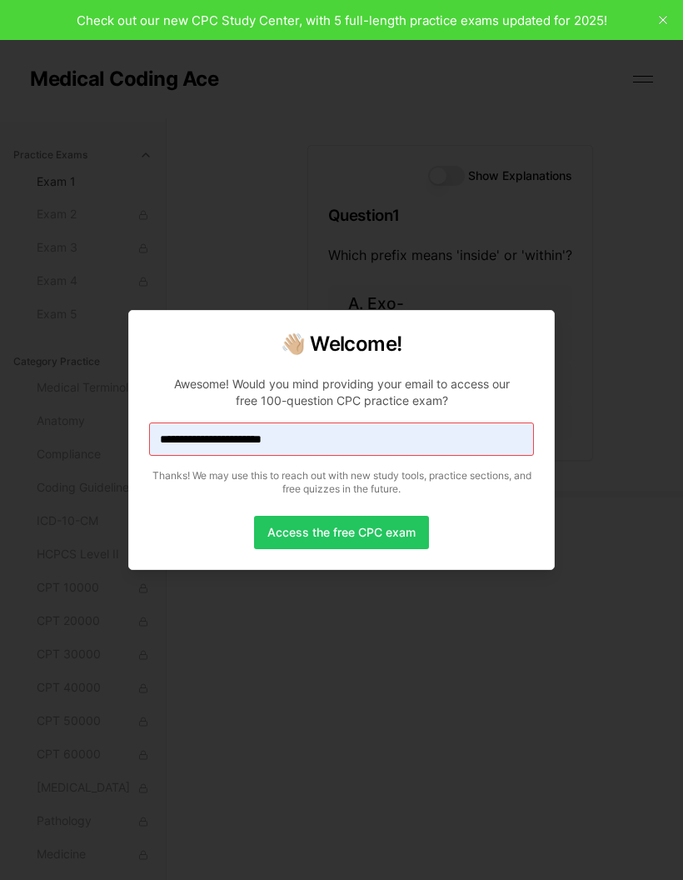
click at [588, 506] on div at bounding box center [341, 440] width 683 height 880
click at [391, 539] on button "Access the free CPC exam" at bounding box center [341, 532] width 175 height 33
click at [590, 867] on div at bounding box center [341, 440] width 683 height 880
click at [380, 535] on button "Access the free CPC exam" at bounding box center [341, 532] width 175 height 33
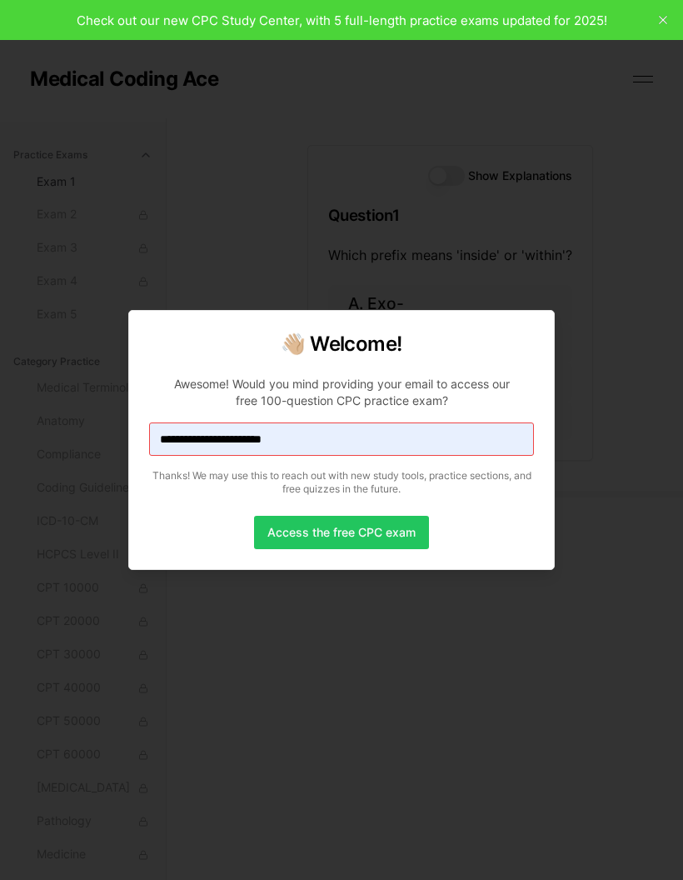
click at [392, 547] on button "Access the free CPC exam" at bounding box center [341, 532] width 175 height 33
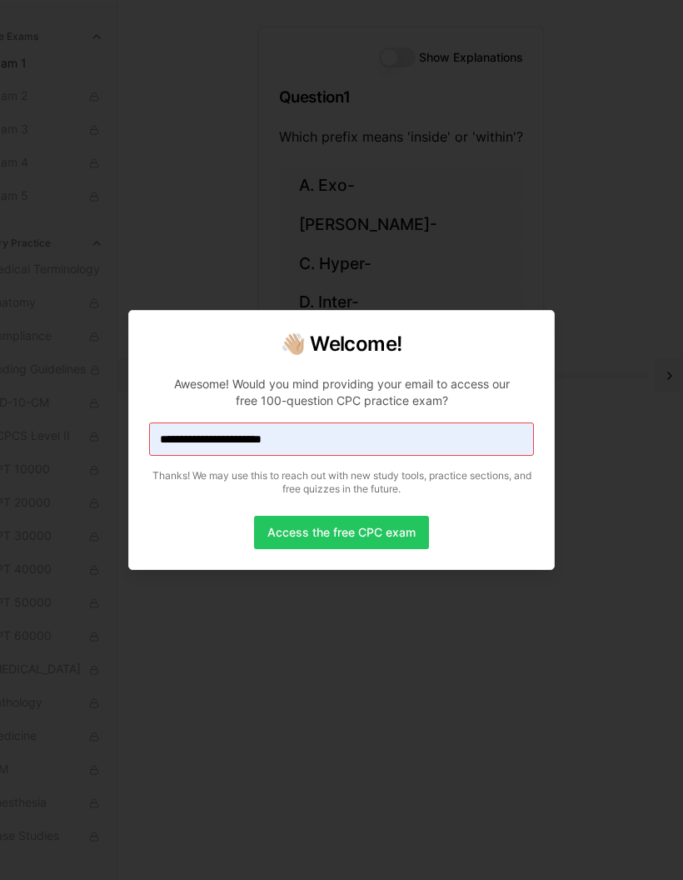
scroll to position [118, 48]
click at [387, 529] on button "Access the free CPC exam" at bounding box center [341, 532] width 175 height 33
click at [387, 546] on button "Access the free CPC exam" at bounding box center [341, 532] width 175 height 33
click at [439, 524] on div "Access the free CPC exam" at bounding box center [341, 532] width 385 height 33
